Goal: Check status: Check status

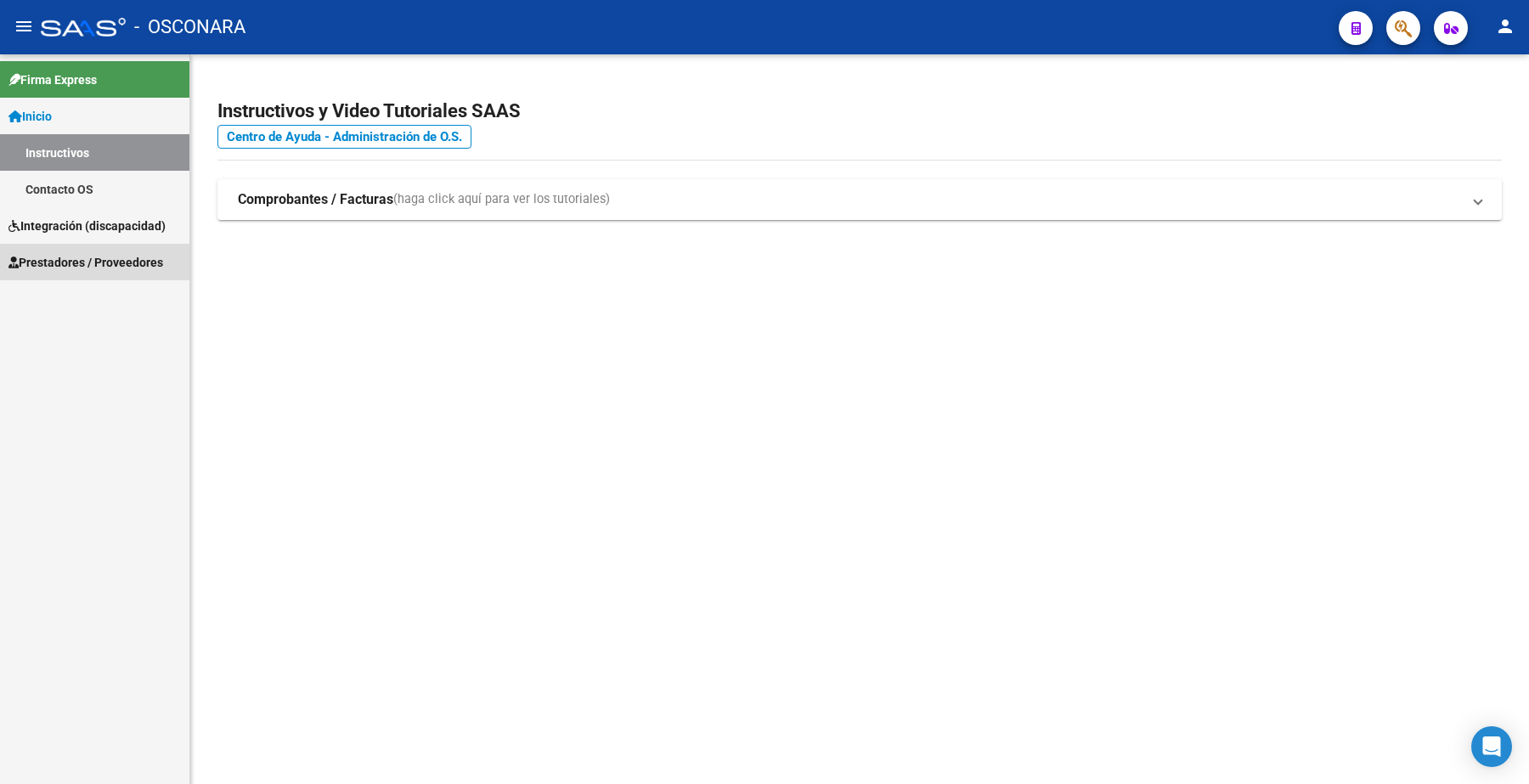
click at [120, 257] on span "Prestadores / Proveedores" at bounding box center [86, 263] width 154 height 19
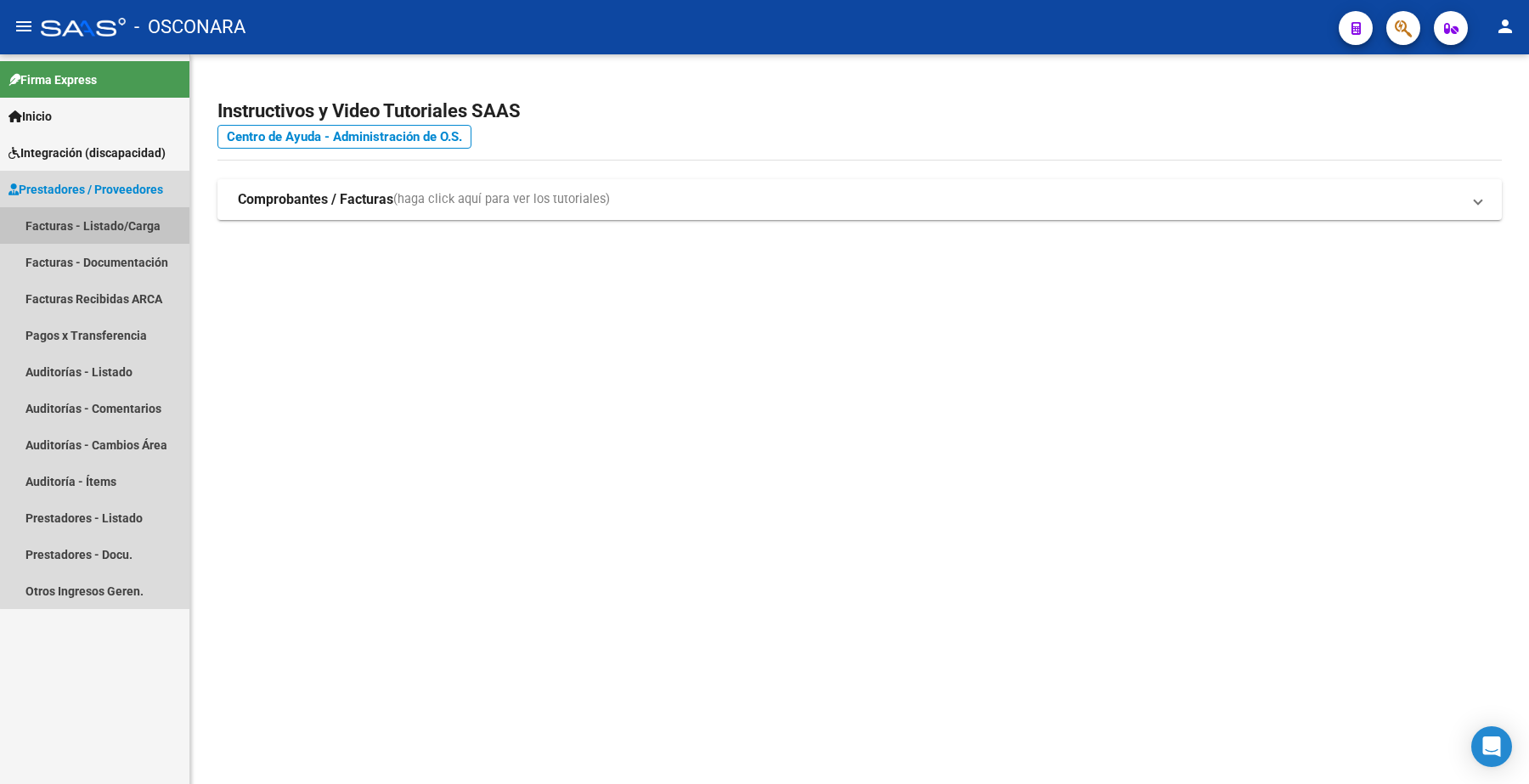
click at [108, 214] on link "Facturas - Listado/Carga" at bounding box center [94, 225] width 189 height 36
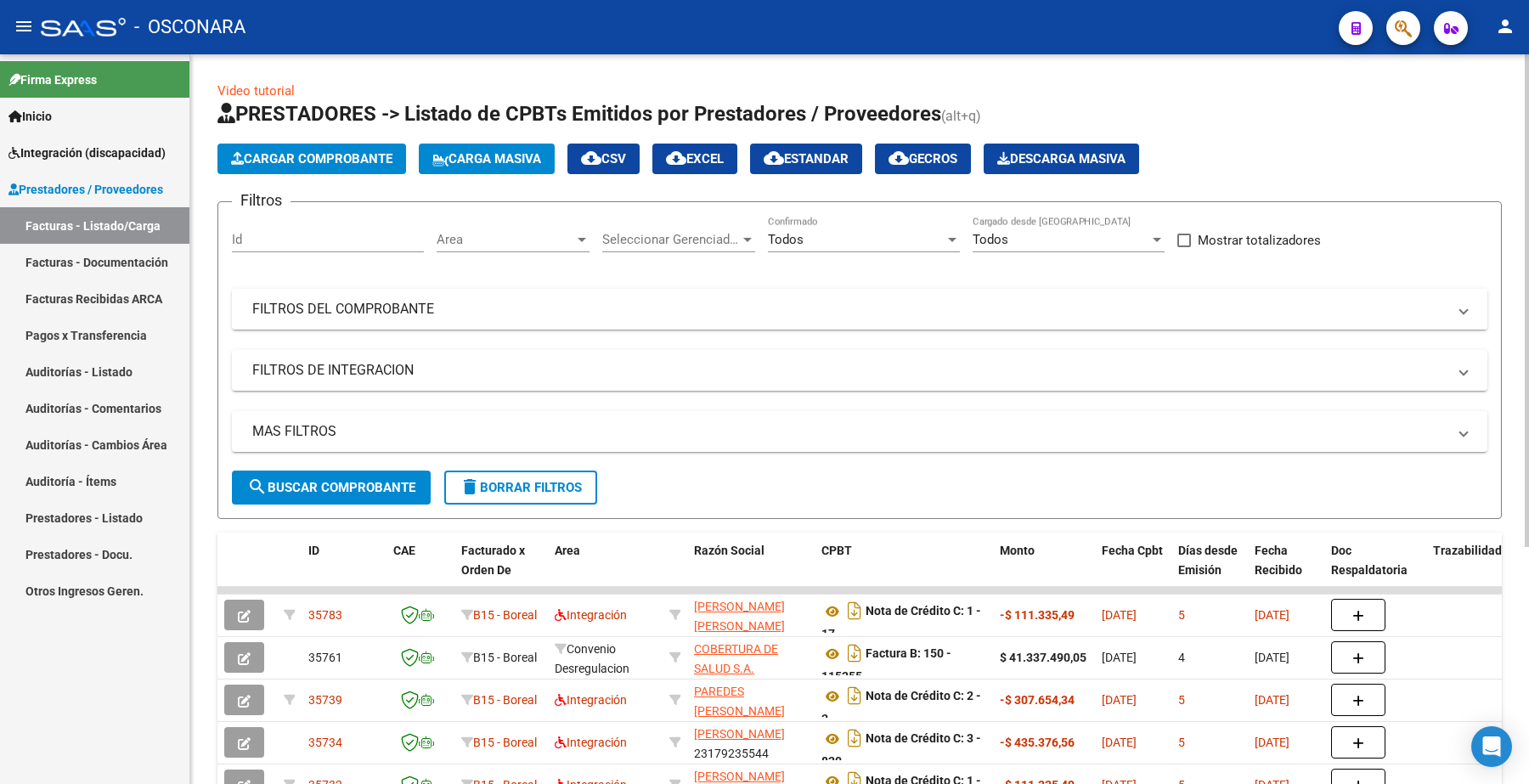
click at [315, 314] on mat-panel-title "FILTROS DEL COMPROBANTE" at bounding box center [849, 309] width 1194 height 19
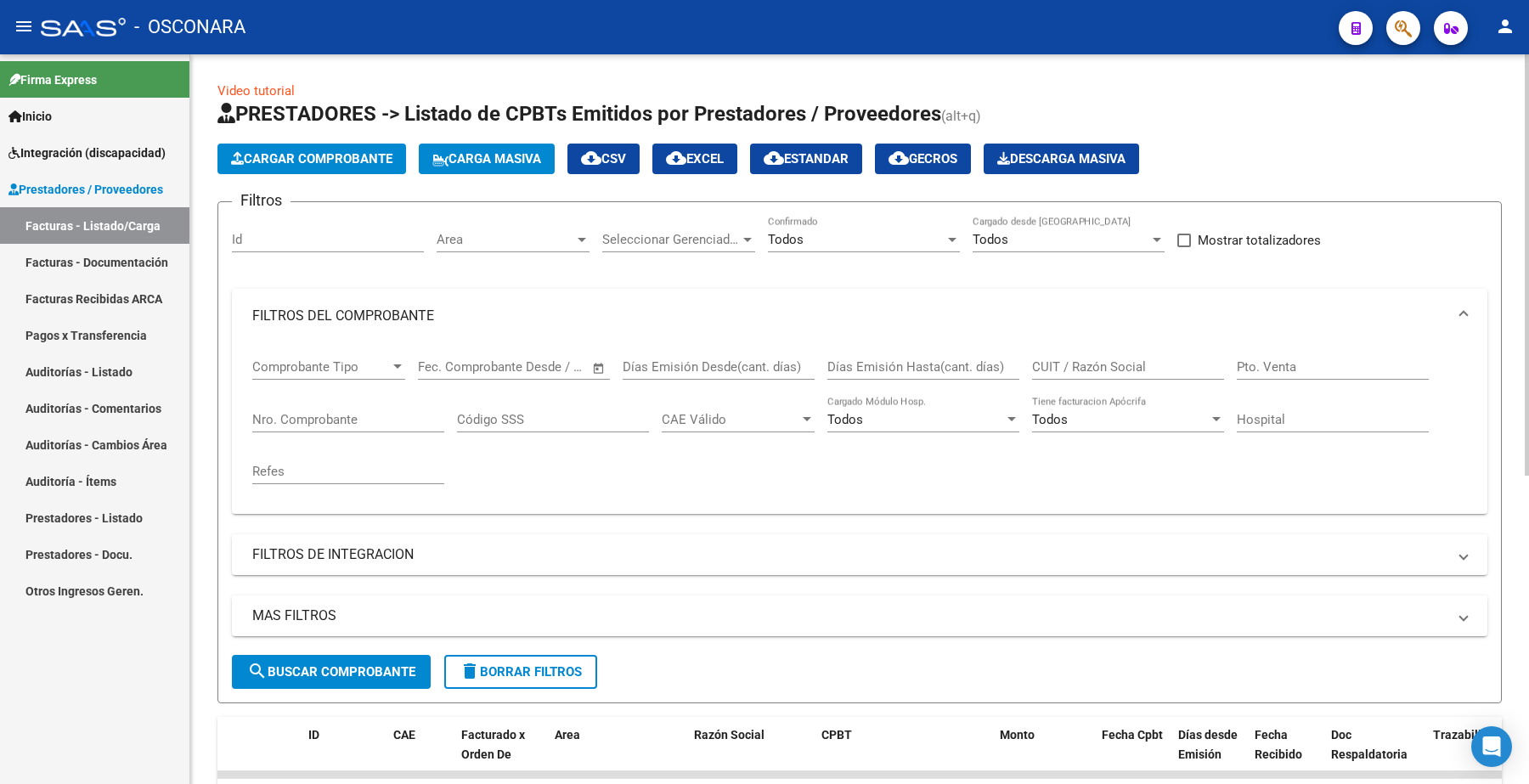
click at [323, 412] on input "Nro. Comprobante" at bounding box center [348, 420] width 192 height 15
paste input "1790"
type input "1790"
click at [337, 659] on button "search Buscar Comprobante" at bounding box center [331, 672] width 199 height 34
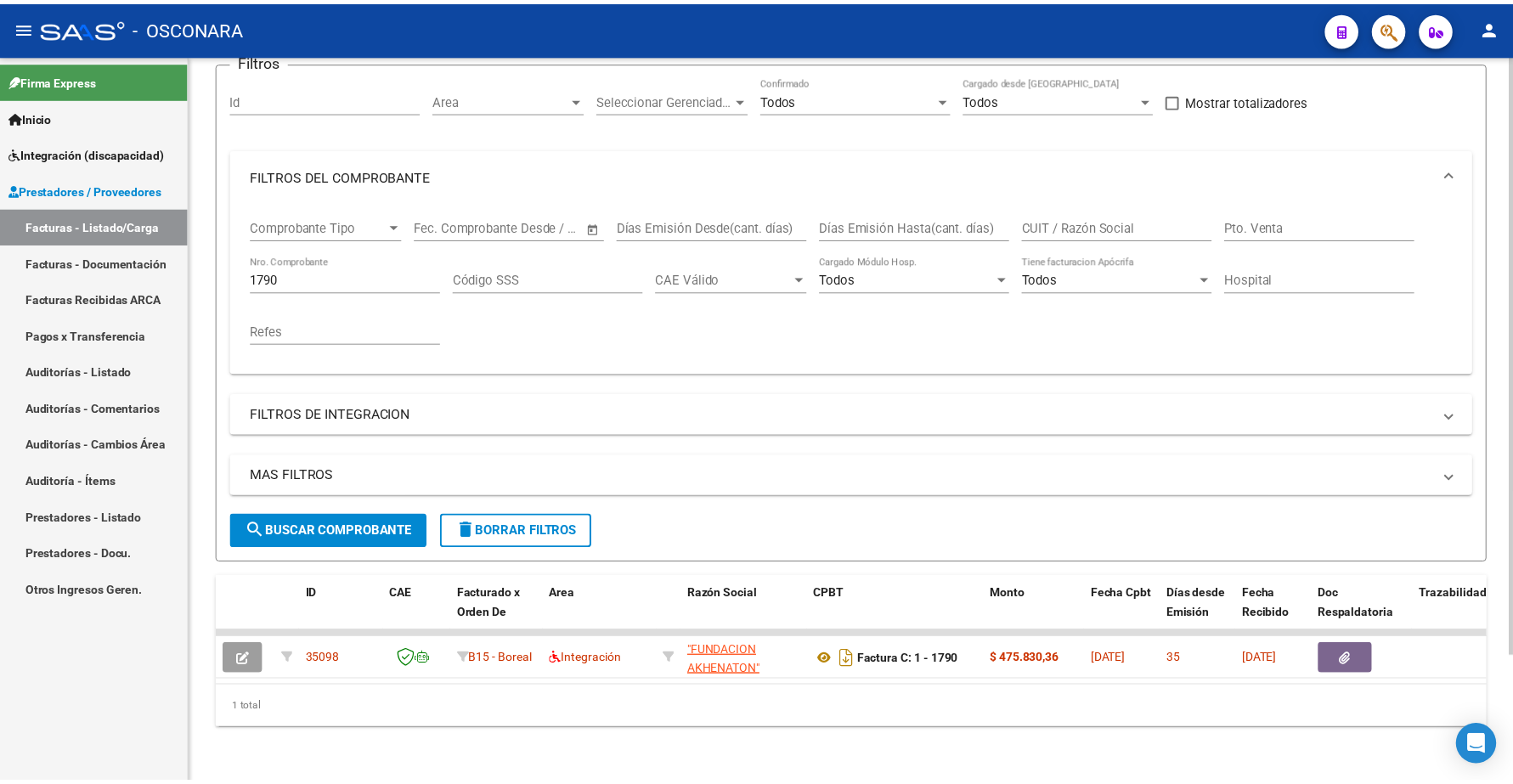
scroll to position [153, 0]
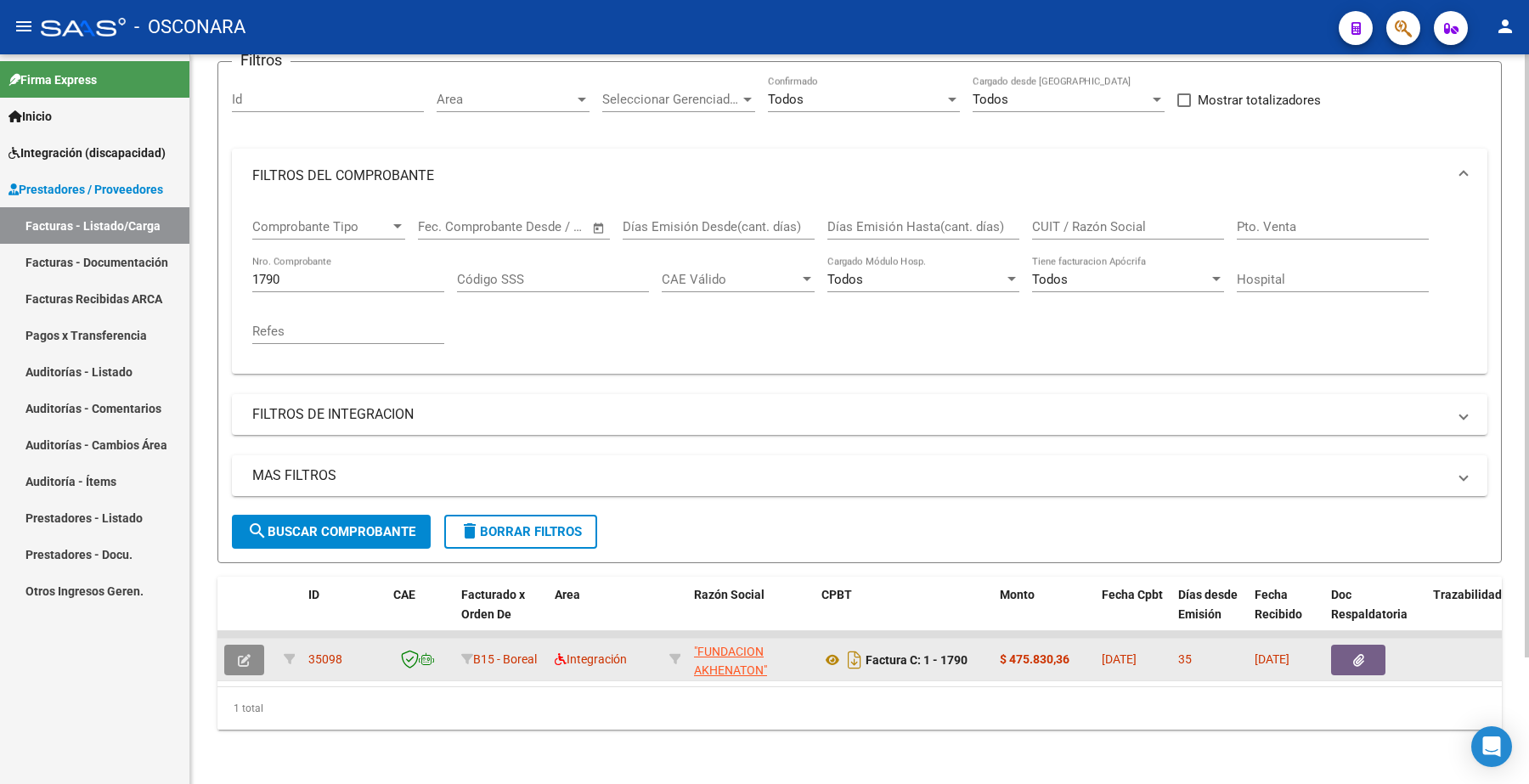
click at [238, 654] on icon "button" at bounding box center [244, 659] width 12 height 12
